Goal: Task Accomplishment & Management: Manage account settings

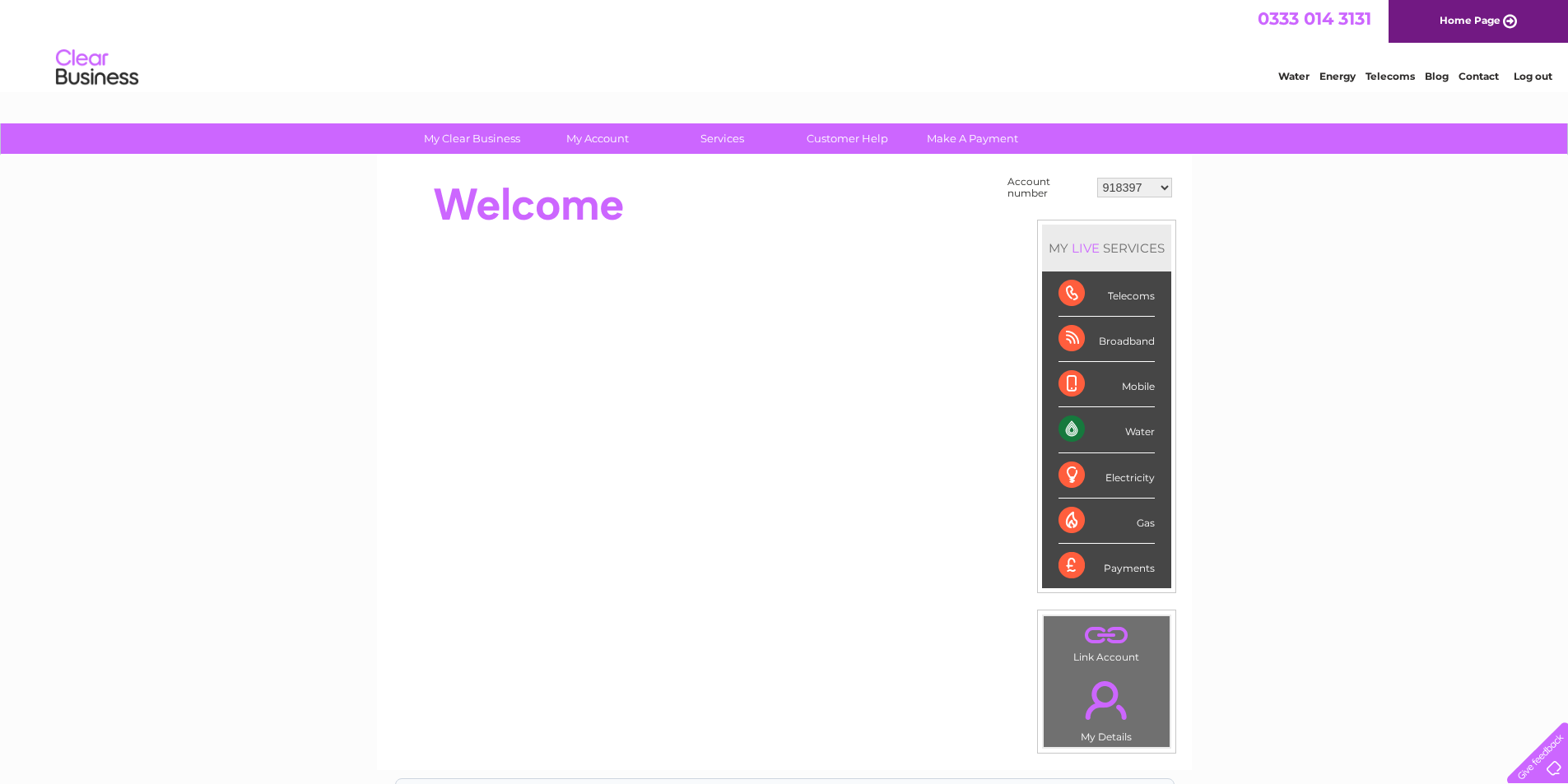
click at [1148, 185] on select "918397 918400 918401 918403 918404 918405 918406 918410 918414 918417 918420 91…" at bounding box center [1135, 188] width 75 height 20
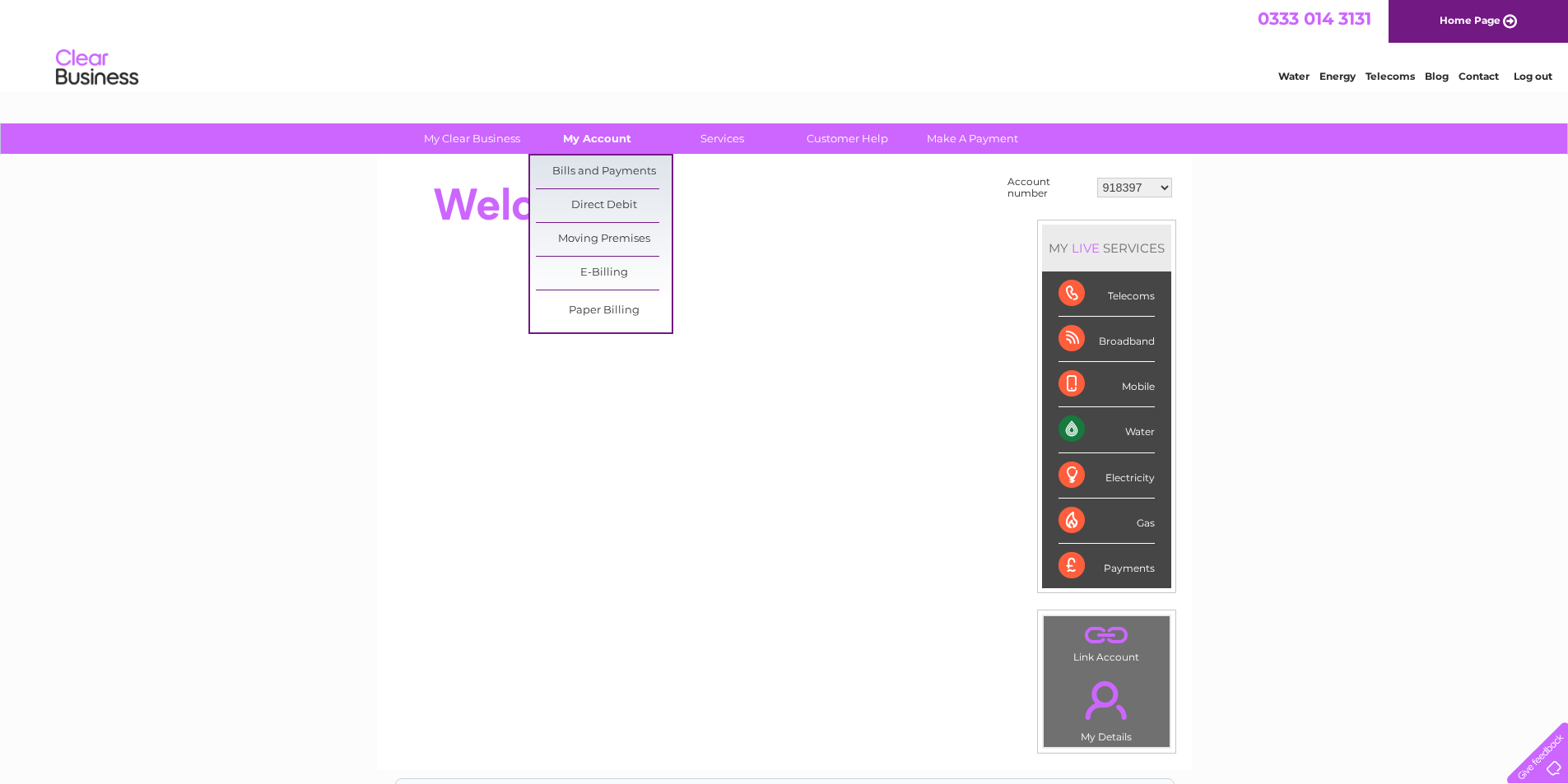
click at [599, 138] on link "My Account" at bounding box center [598, 138] width 136 height 31
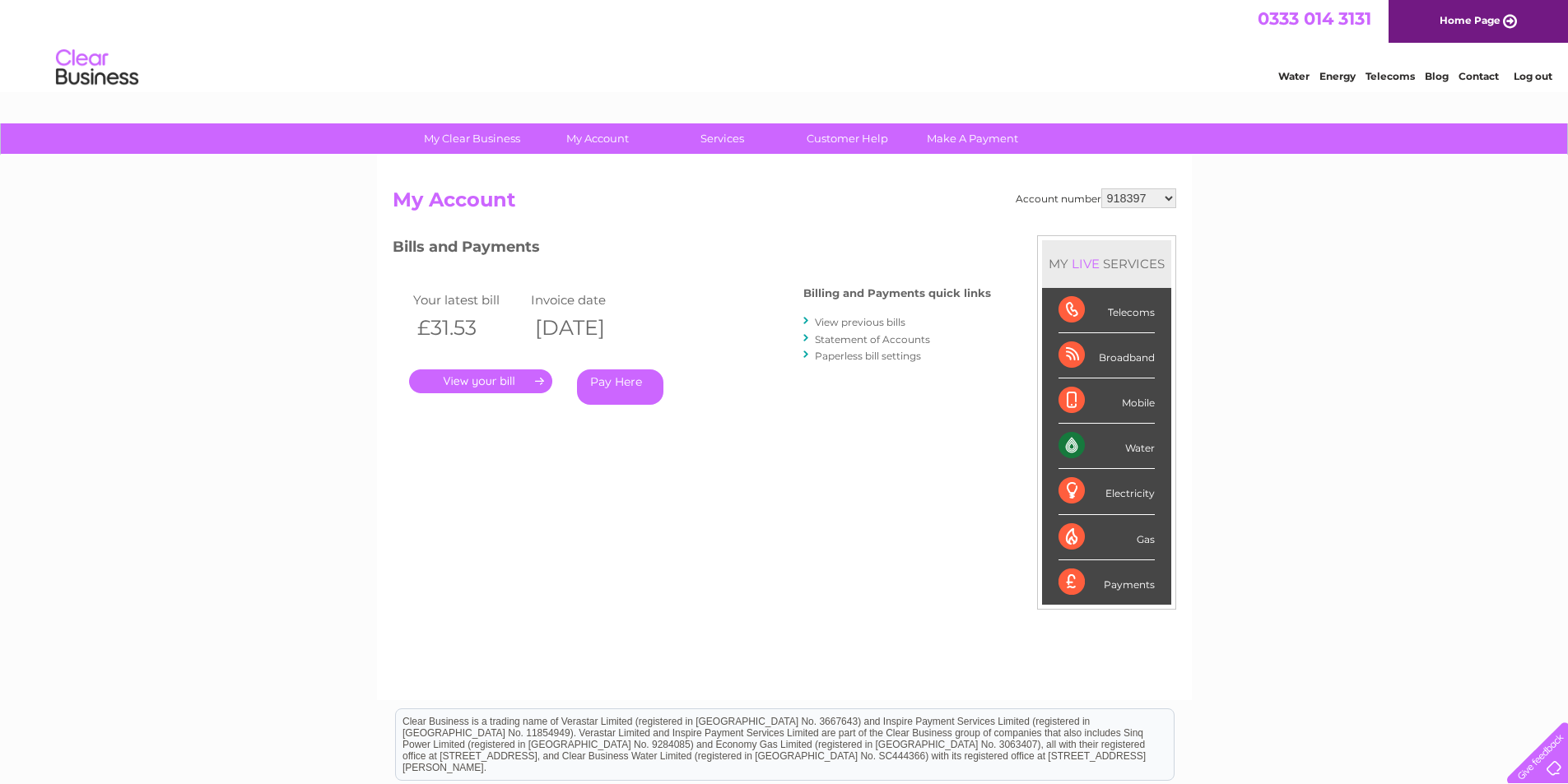
click at [599, 138] on link "My Account" at bounding box center [598, 138] width 136 height 31
click at [1359, 338] on div "My Clear Business Login Details My Details My Preferences Link Account My Accou…" at bounding box center [784, 553] width 1568 height 859
click at [1121, 193] on select "918397 918400 918401 918403 918404 918405 918406 918410 918414 918417 918420 91…" at bounding box center [1139, 198] width 75 height 20
click at [261, 485] on div "My Clear Business Login Details My Details My Preferences Link Account My Accou…" at bounding box center [784, 553] width 1568 height 859
click at [300, 519] on div "My Clear Business Login Details My Details My Preferences Link Account My Accou…" at bounding box center [784, 553] width 1568 height 859
